Goal: Communication & Community: Ask a question

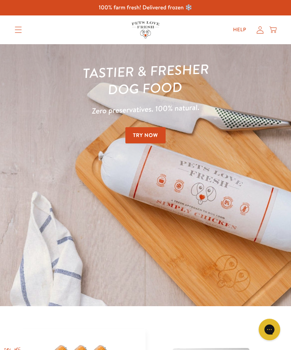
click at [240, 27] on link "Help" at bounding box center [239, 30] width 25 height 14
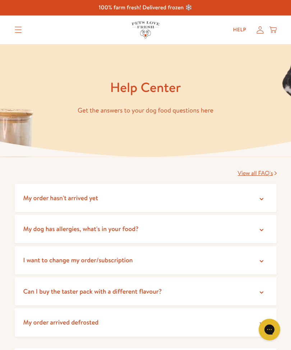
click at [259, 197] on icon at bounding box center [261, 198] width 7 height 7
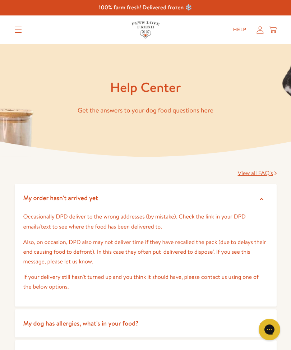
click at [27, 22] on summary "Translation missing: en.sections.header.menu" at bounding box center [18, 30] width 19 height 18
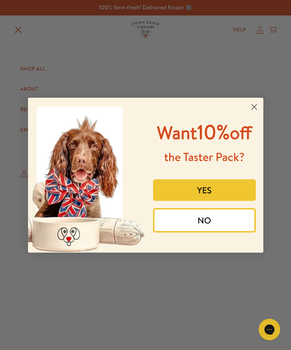
click at [257, 101] on circle "Close dialog" at bounding box center [254, 107] width 12 height 12
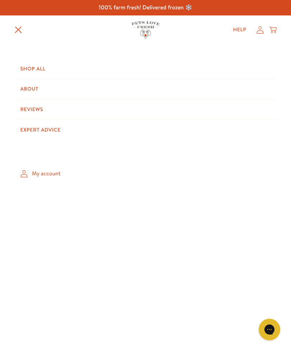
click at [261, 30] on icon at bounding box center [259, 30] width 7 height 8
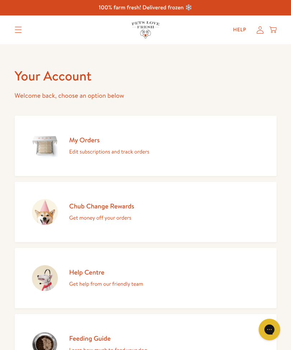
click at [114, 145] on div "My Orders Edit subscriptions and track orders" at bounding box center [109, 145] width 80 height 21
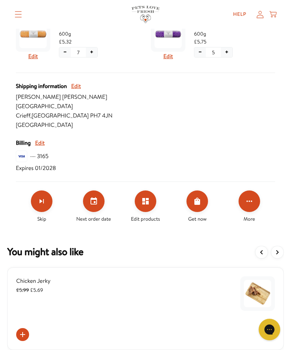
scroll to position [241, 0]
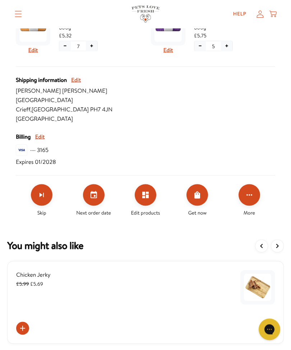
click at [252, 195] on icon "Click for more options" at bounding box center [249, 195] width 9 height 9
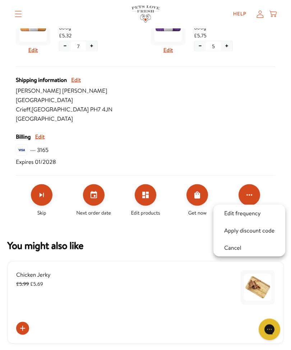
scroll to position [241, 0]
click at [170, 302] on div at bounding box center [145, 175] width 291 height 350
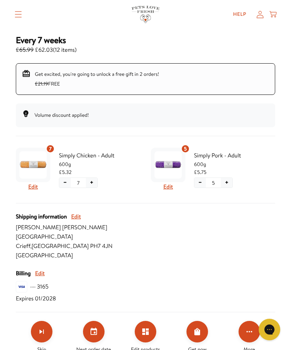
scroll to position [104, 0]
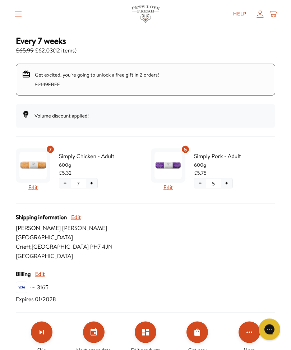
click at [238, 14] on link "Help" at bounding box center [239, 14] width 25 height 14
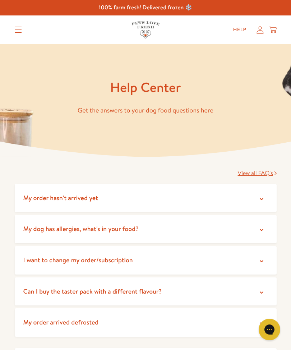
click at [58, 199] on span "My order hasn't arrived yet" at bounding box center [60, 197] width 75 height 9
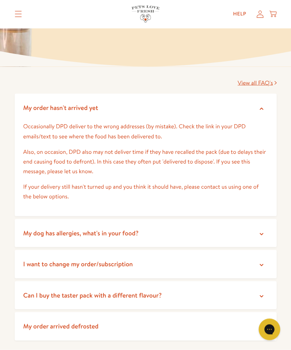
scroll to position [66, 0]
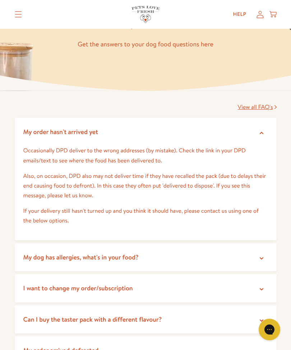
click at [103, 177] on p "Also, on occasion, DPD also may not deliver time if they have recalled the pack…" at bounding box center [145, 185] width 244 height 29
click at [82, 129] on span "My order hasn't arrived yet" at bounding box center [60, 131] width 75 height 9
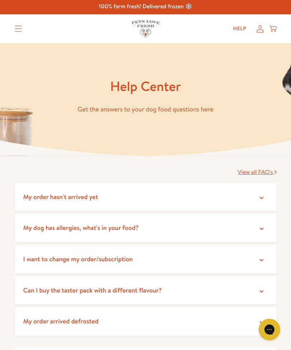
scroll to position [0, 0]
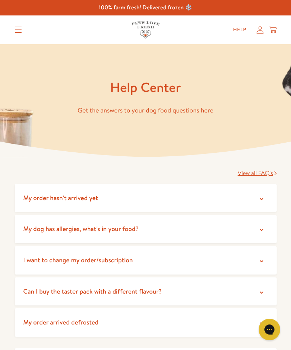
click at [255, 172] on span "View all FAQ's" at bounding box center [255, 173] width 35 height 8
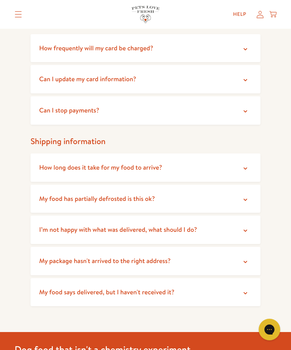
scroll to position [463, 0]
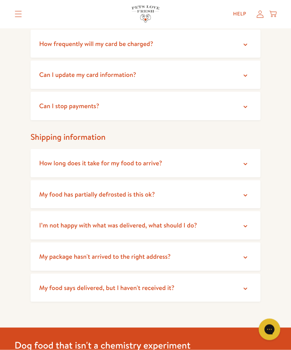
click at [251, 252] on summary "My package hasn't arrived to the right address?" at bounding box center [146, 256] width 230 height 28
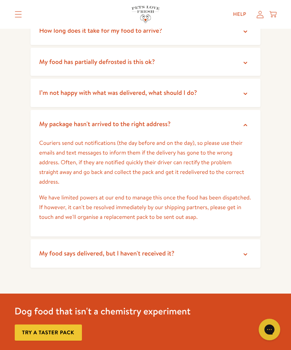
scroll to position [622, 0]
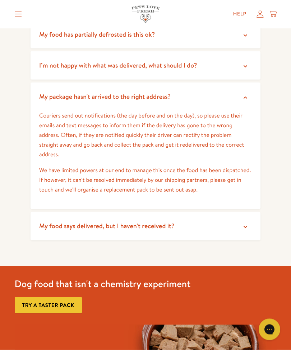
click at [144, 147] on p "Couriers send out notifications (the day before and on the day), so please use …" at bounding box center [145, 135] width 213 height 49
click at [177, 138] on p "Couriers send out notifications (the day before and on the day), so please use …" at bounding box center [145, 135] width 213 height 49
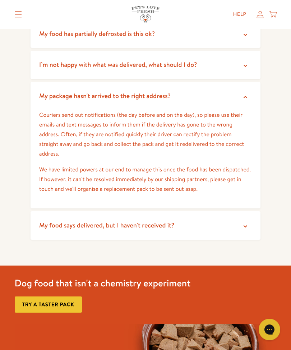
click at [198, 153] on p "Couriers send out notifications (the day before and on the day), so please use …" at bounding box center [145, 134] width 213 height 49
click at [19, 15] on icon "Translation missing: en.sections.header.menu" at bounding box center [18, 14] width 7 height 6
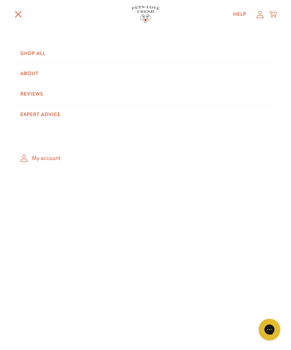
click at [51, 151] on link "My account" at bounding box center [146, 158] width 262 height 21
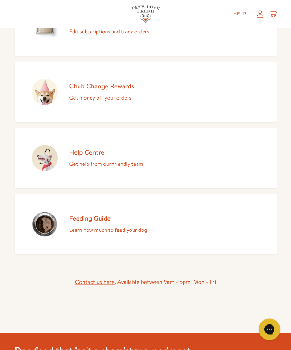
scroll to position [141, 0]
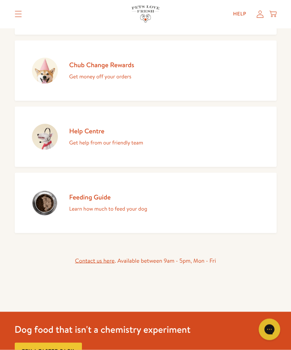
click at [94, 261] on link "Contact us here" at bounding box center [94, 261] width 39 height 8
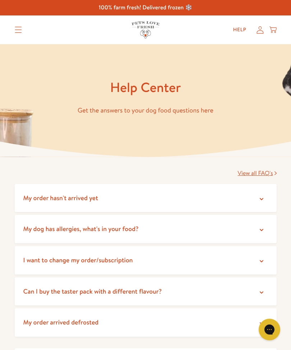
click at [191, 111] on p "Get the answers to your dog food questions here" at bounding box center [146, 110] width 262 height 11
click at [262, 198] on icon at bounding box center [262, 199] width 4 height 2
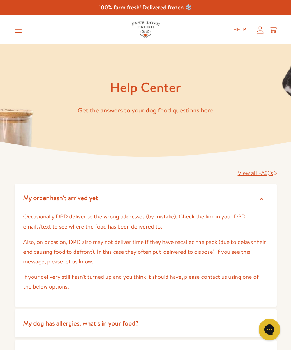
click at [271, 331] on icon "Gorgias live chat" at bounding box center [269, 329] width 7 height 7
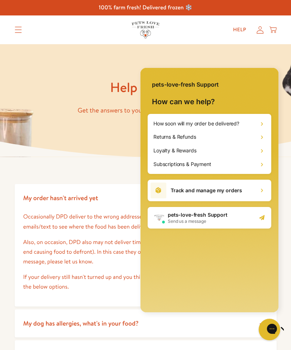
click at [261, 187] on icon at bounding box center [261, 190] width 7 height 7
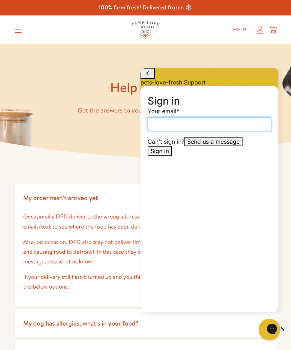
click at [164, 131] on input "Your email" at bounding box center [209, 124] width 123 height 14
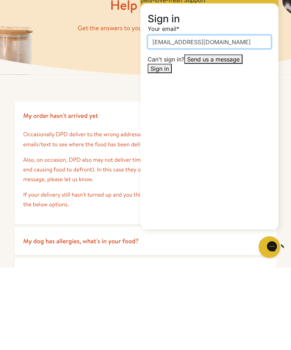
type input "[EMAIL_ADDRESS][DOMAIN_NAME]"
click at [169, 72] on span "Sign in" at bounding box center [159, 68] width 18 height 7
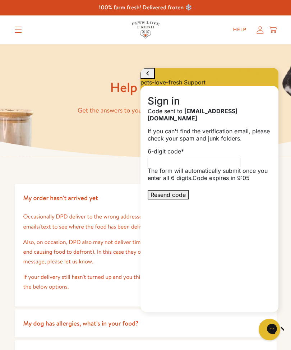
click at [160, 166] on input "6-digit code *" at bounding box center [194, 162] width 93 height 9
type input "914737"
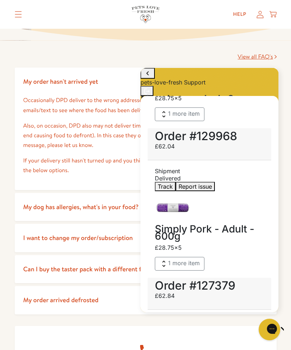
scroll to position [131, 0]
click at [196, 121] on span "Send us a message" at bounding box center [169, 117] width 52 height 7
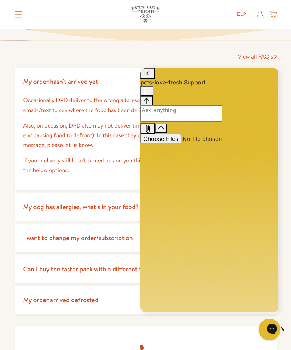
click at [165, 122] on textarea "live chat message input" at bounding box center [181, 113] width 82 height 17
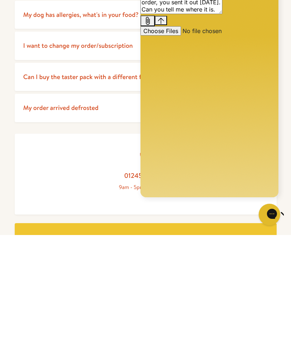
type textarea "I have still not received my order, you sent it out [DATE]. Can you tell me whe…"
click at [290, 212] on icon "Gorgias live chat" at bounding box center [294, 213] width 7 height 7
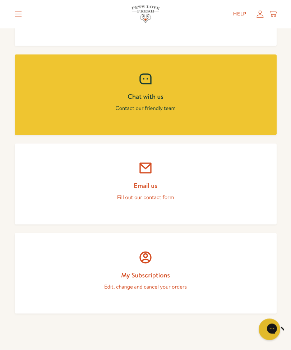
scroll to position [477, 0]
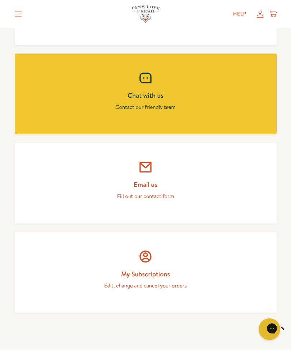
click at [290, 328] on div "Gorgias live chat" at bounding box center [294, 328] width 7 height 9
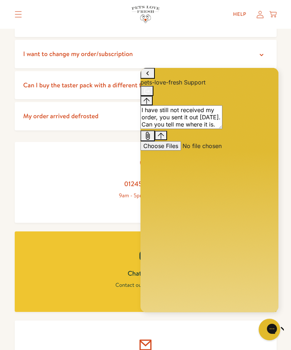
scroll to position [300, 0]
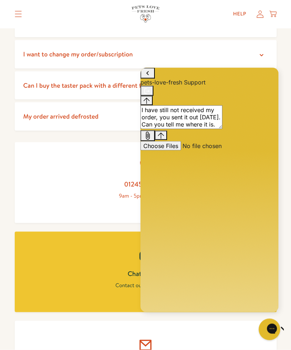
click at [167, 140] on button "Send message" at bounding box center [161, 135] width 12 height 10
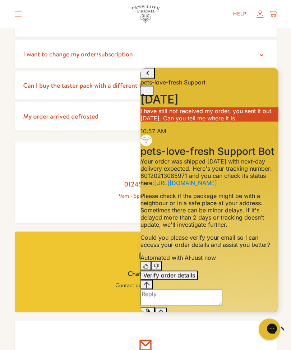
scroll to position [100, 0]
click at [170, 279] on div "Verify order details" at bounding box center [209, 274] width 138 height 9
click at [156, 294] on textarea "live chat message input" at bounding box center [181, 297] width 82 height 17
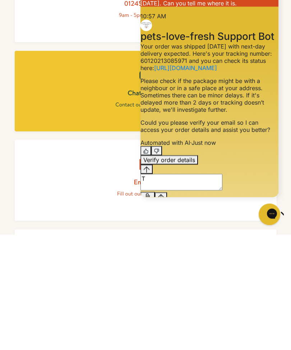
scroll to position [99, 0]
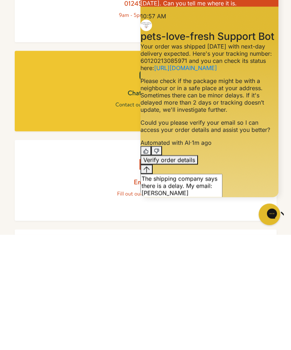
type textarea "The shipping company says there is a delay. My email: [PERSON_NAME] [EMAIL_ADDR…"
click at [290, 213] on icon "Gorgias live chat" at bounding box center [294, 213] width 7 height 7
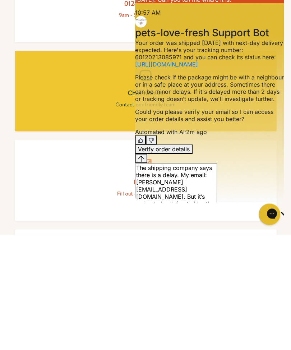
scroll to position [481, 0]
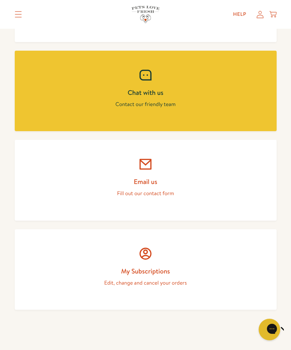
click at [290, 326] on icon "Gorgias live chat" at bounding box center [294, 328] width 7 height 7
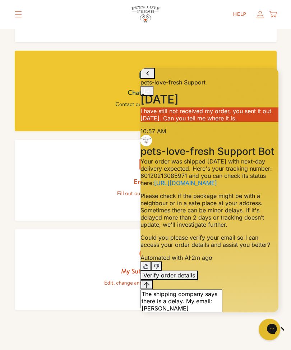
click at [167, 336] on button "Send message" at bounding box center [161, 341] width 12 height 10
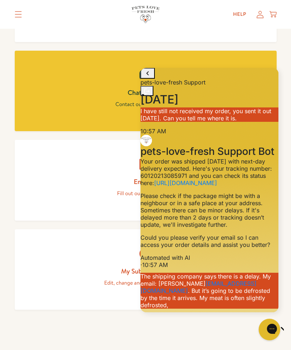
scroll to position [291, 0]
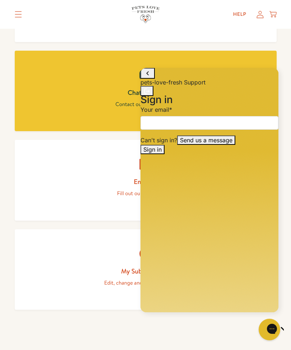
click at [160, 126] on div "Your email *" at bounding box center [209, 118] width 138 height 24
click at [160, 130] on input "email" at bounding box center [209, 123] width 138 height 14
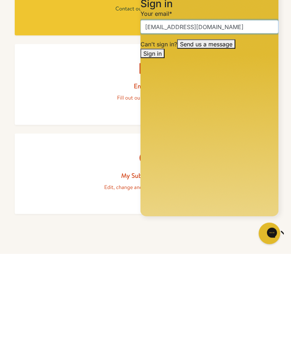
type input "[EMAIL_ADDRESS][DOMAIN_NAME]"
click at [162, 57] on span "Sign in" at bounding box center [152, 53] width 18 height 7
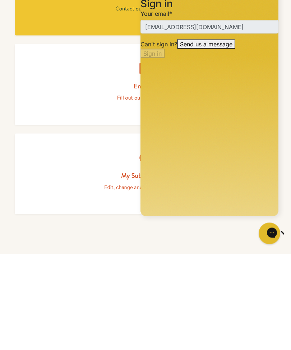
scroll to position [576, 0]
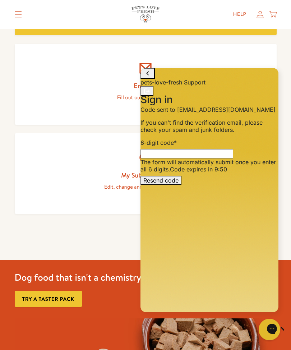
click at [178, 184] on span "Resend code" at bounding box center [160, 180] width 35 height 7
click at [163, 158] on input "6-digit code *" at bounding box center [186, 153] width 93 height 9
type input "125241"
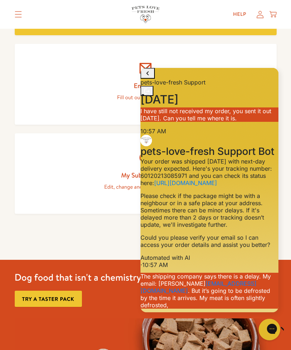
scroll to position [389, 0]
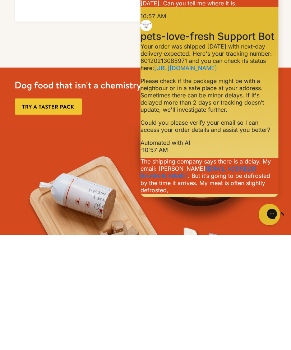
scroll to position [388, 0]
type textarea "It has not been delivered. Trust me."
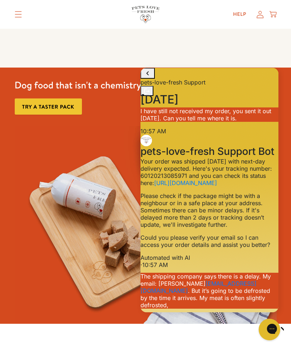
scroll to position [419, 0]
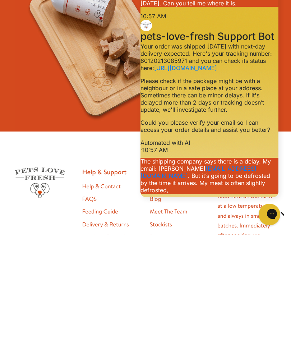
scroll to position [419, 0]
type textarea "I am going away next week and need it resolved before I go away."
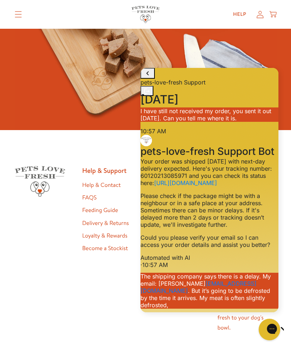
scroll to position [962, 0]
